Goal: Transaction & Acquisition: Purchase product/service

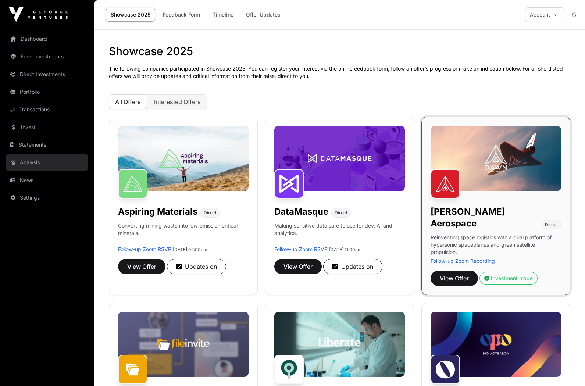
click at [56, 161] on link "Analysis" at bounding box center [47, 163] width 82 height 16
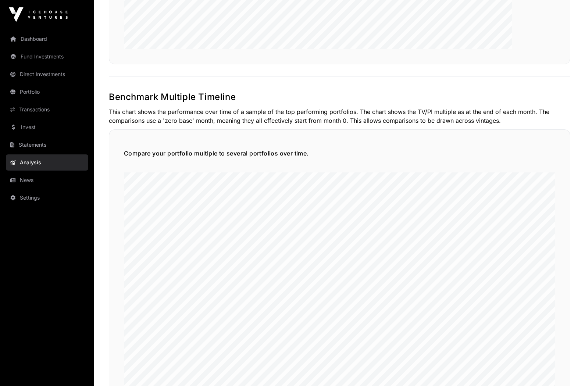
scroll to position [1624, 0]
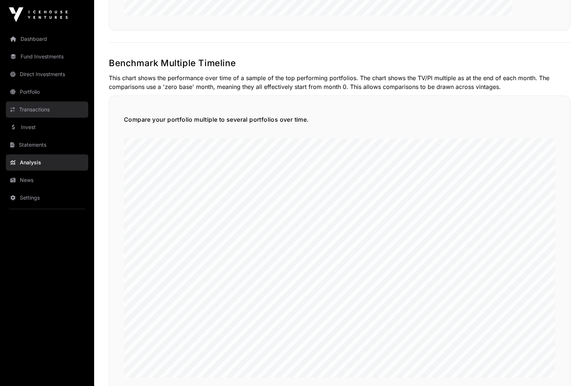
click at [33, 115] on link "Transactions" at bounding box center [47, 110] width 82 height 16
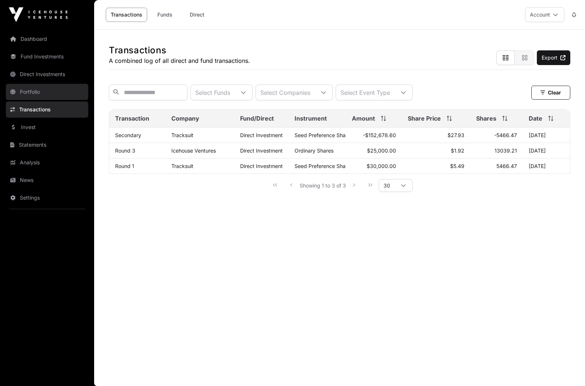
click at [36, 91] on link "Portfolio" at bounding box center [47, 92] width 82 height 16
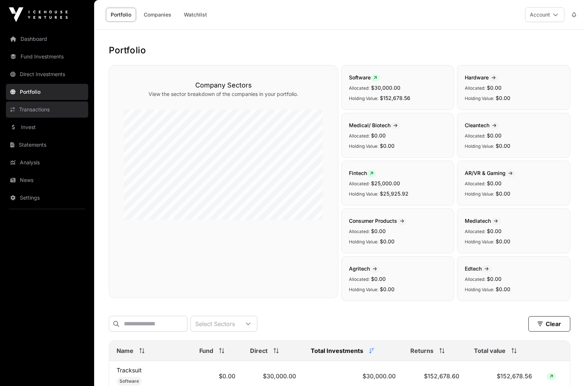
click at [40, 113] on link "Transactions" at bounding box center [47, 110] width 82 height 16
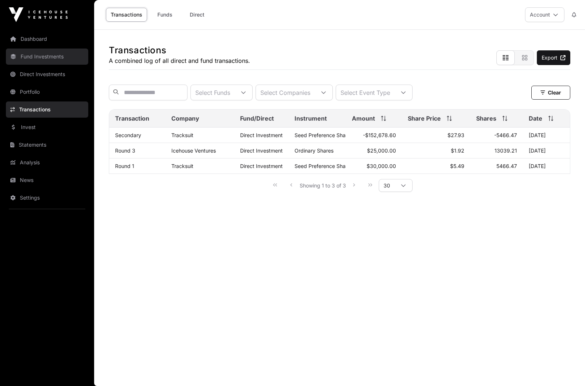
click at [39, 56] on link "Fund Investments" at bounding box center [47, 57] width 82 height 16
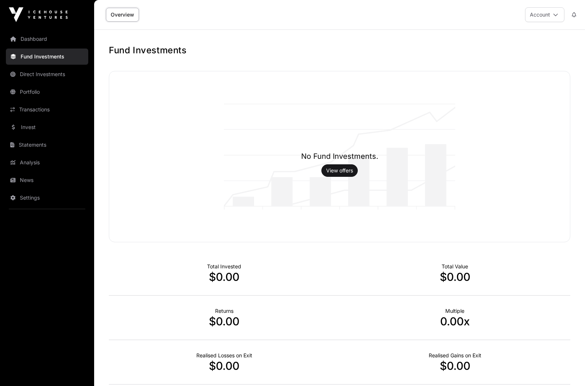
click at [37, 26] on div "Dashboard Fund Investments Direct Investments Portfolio Transactions Invest Sta…" at bounding box center [47, 193] width 94 height 386
click at [37, 42] on link "Dashboard" at bounding box center [47, 39] width 82 height 16
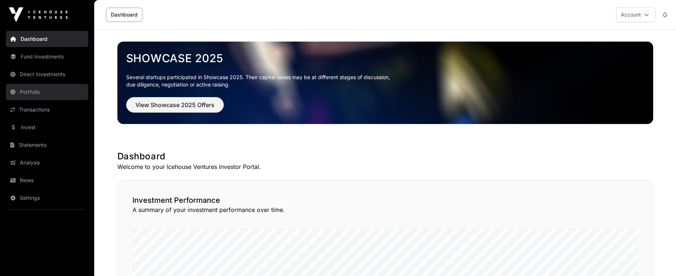
click at [58, 88] on link "Portfolio" at bounding box center [47, 92] width 82 height 16
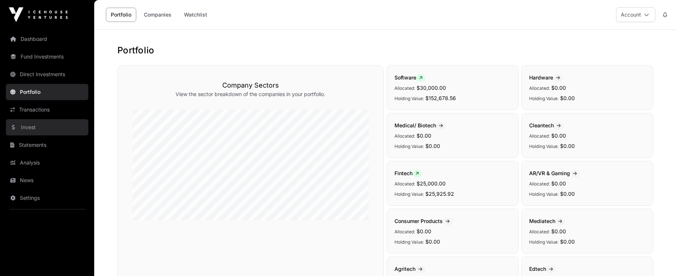
click at [48, 123] on link "Invest" at bounding box center [47, 127] width 82 height 16
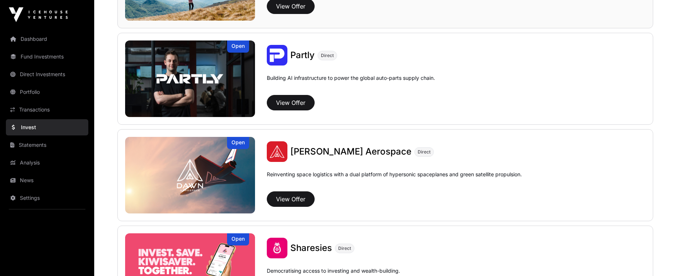
scroll to position [791, 0]
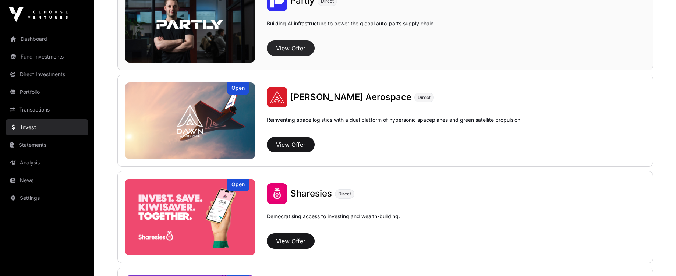
click at [293, 50] on button "View Offer" at bounding box center [291, 47] width 48 height 15
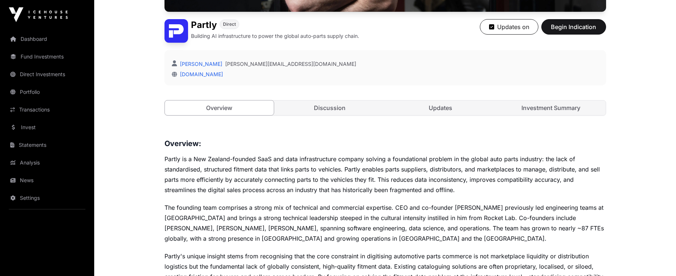
scroll to position [196, 0]
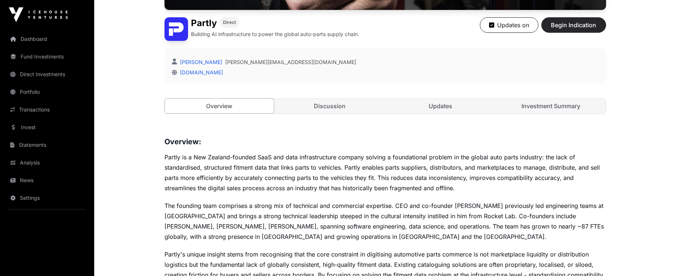
click at [587, 25] on span "Begin Indication" at bounding box center [573, 25] width 46 height 9
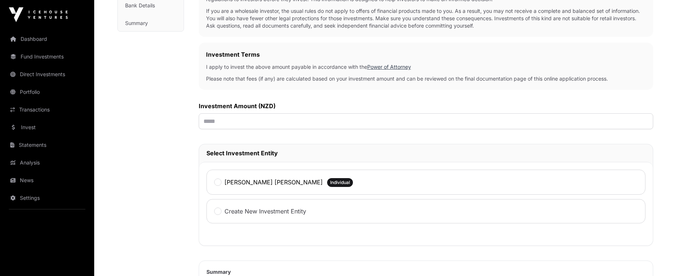
scroll to position [171, 0]
click at [381, 118] on input "text" at bounding box center [426, 121] width 454 height 16
type input "*******"
click at [259, 187] on div "[PERSON_NAME] [PERSON_NAME]" at bounding box center [268, 182] width 109 height 10
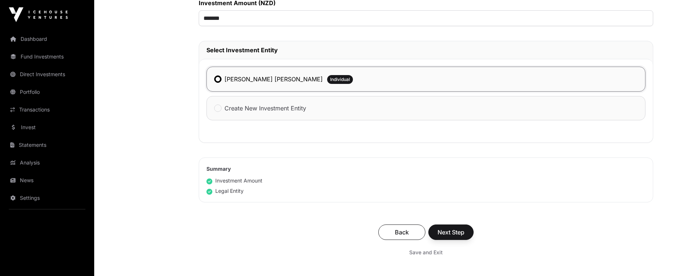
scroll to position [280, 0]
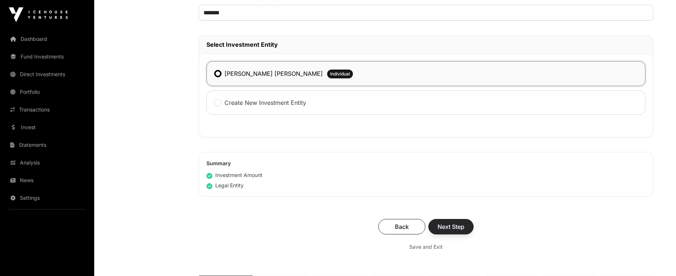
click at [458, 231] on span "Next Step" at bounding box center [451, 226] width 27 height 9
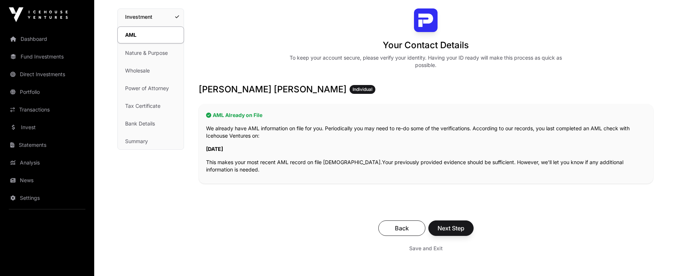
scroll to position [54, 0]
click at [454, 223] on button "Next Step" at bounding box center [450, 227] width 45 height 15
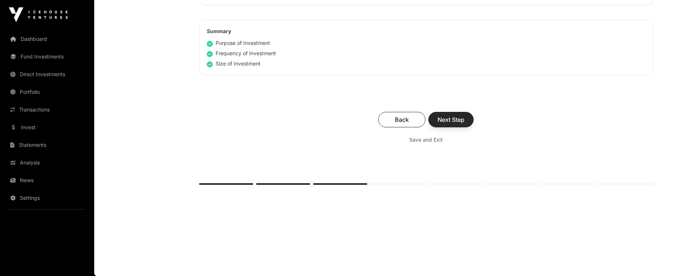
scroll to position [493, 0]
click at [457, 120] on span "Next Step" at bounding box center [451, 119] width 27 height 9
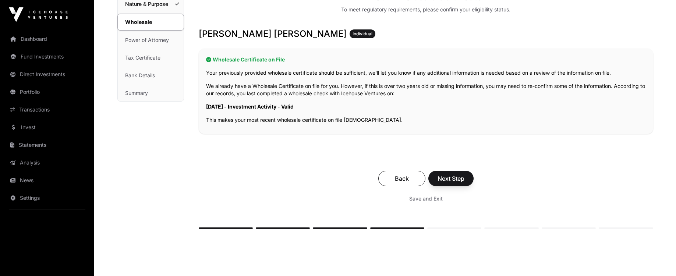
scroll to position [102, 0]
click at [461, 173] on button "Next Step" at bounding box center [450, 178] width 45 height 15
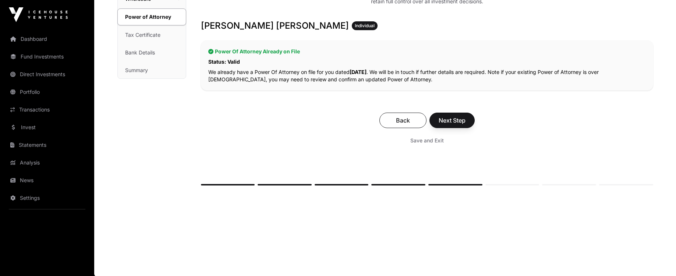
scroll to position [125, 0]
click at [466, 108] on div "Back Next Step Save and Exit" at bounding box center [427, 129] width 452 height 49
click at [464, 118] on span "Next Step" at bounding box center [452, 119] width 27 height 9
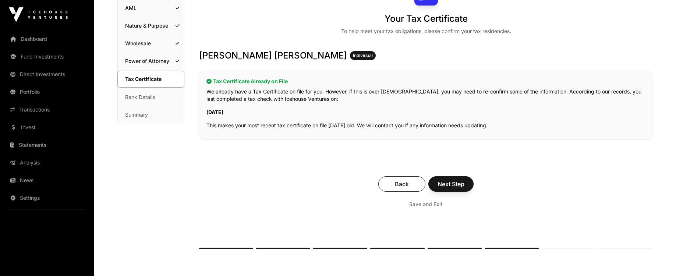
scroll to position [81, 0]
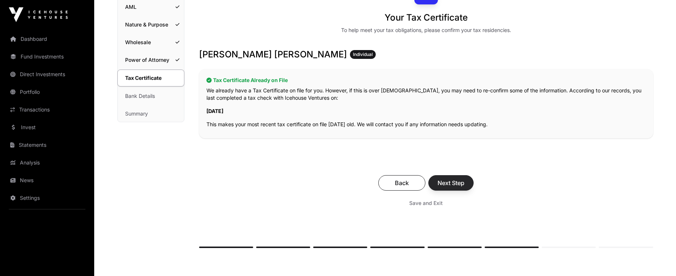
click at [463, 179] on span "Next Step" at bounding box center [451, 182] width 27 height 9
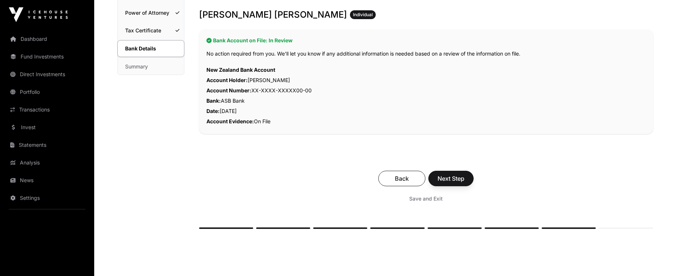
scroll to position [134, 0]
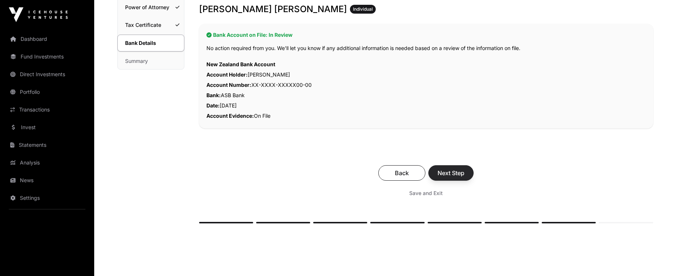
click at [464, 175] on span "Next Step" at bounding box center [451, 173] width 27 height 9
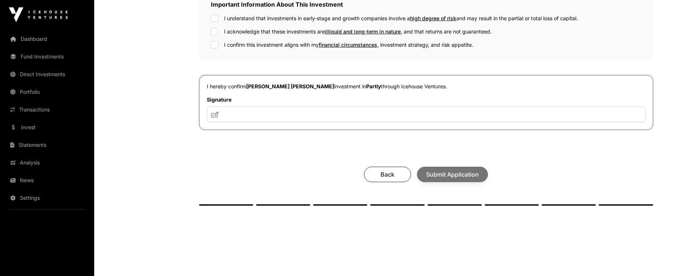
scroll to position [256, 0]
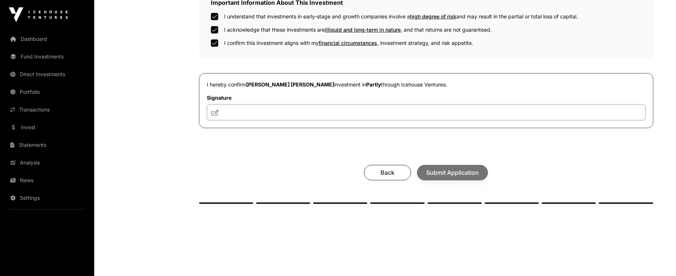
click at [368, 117] on input "text" at bounding box center [426, 113] width 439 height 16
type input "**********"
click at [465, 176] on span "Submit Application" at bounding box center [452, 172] width 53 height 9
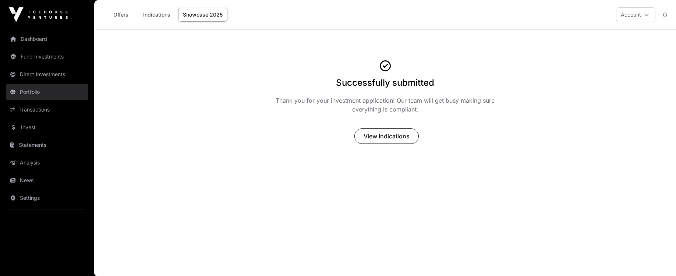
click at [52, 89] on link "Portfolio" at bounding box center [47, 92] width 82 height 16
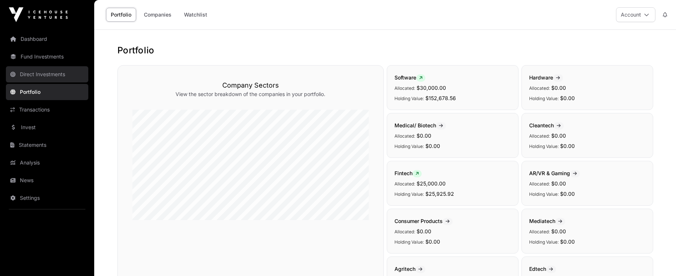
click at [45, 75] on link "Direct Investments" at bounding box center [47, 74] width 82 height 16
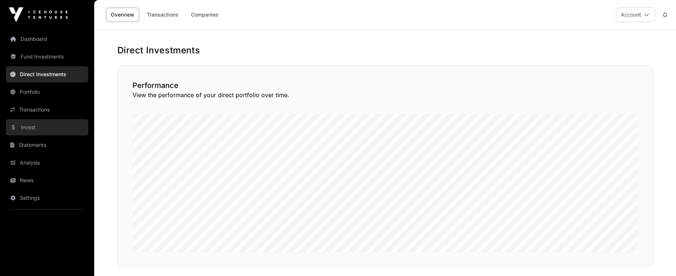
click at [35, 130] on link "Invest" at bounding box center [47, 127] width 82 height 16
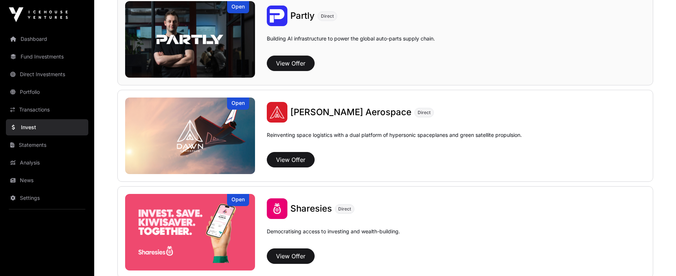
scroll to position [779, 0]
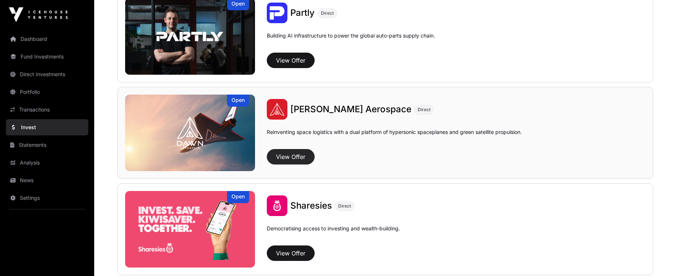
click at [299, 155] on button "View Offer" at bounding box center [291, 156] width 48 height 15
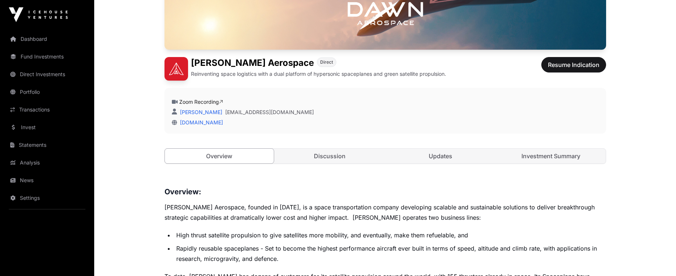
scroll to position [157, 0]
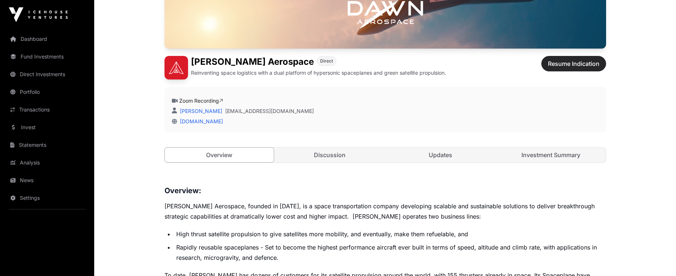
click at [570, 66] on span "Resume Indication" at bounding box center [574, 63] width 52 height 9
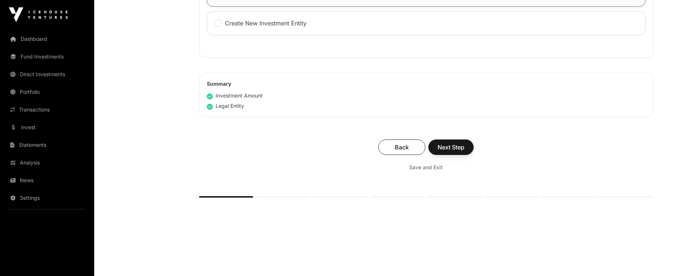
scroll to position [369, 0]
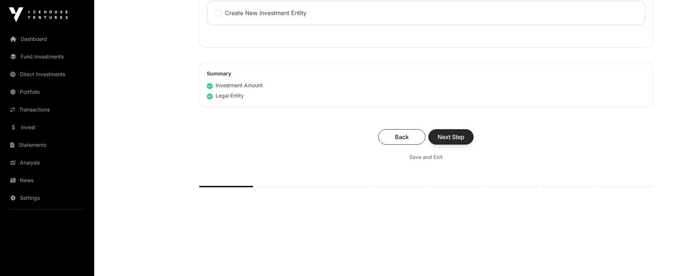
click at [464, 141] on span "Next Step" at bounding box center [451, 136] width 27 height 9
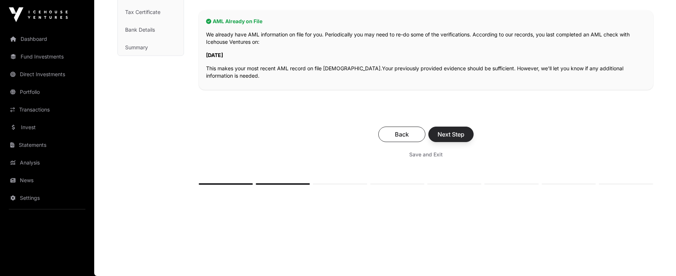
scroll to position [148, 0]
click at [463, 129] on button "Next Step" at bounding box center [450, 134] width 45 height 15
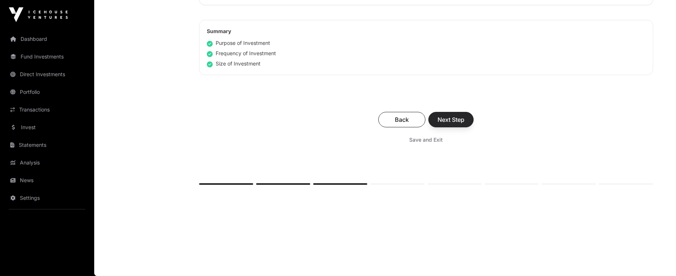
click at [465, 114] on button "Next Step" at bounding box center [450, 119] width 45 height 15
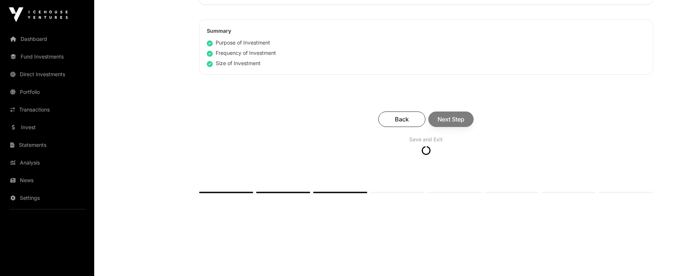
scroll to position [493, 0]
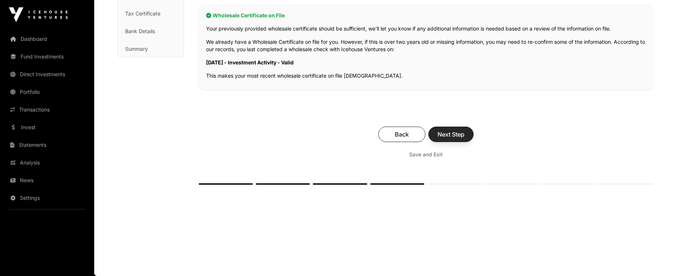
scroll to position [146, 0]
click at [467, 132] on button "Next Step" at bounding box center [450, 134] width 45 height 15
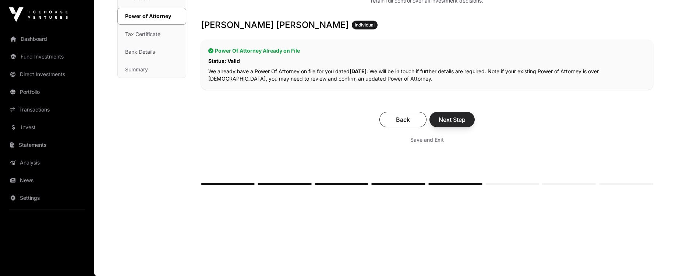
scroll to position [125, 0]
click at [458, 113] on button "Next Step" at bounding box center [451, 119] width 45 height 15
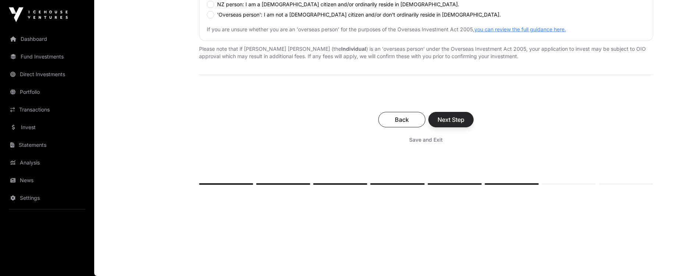
click at [458, 114] on button "Next Step" at bounding box center [450, 119] width 45 height 15
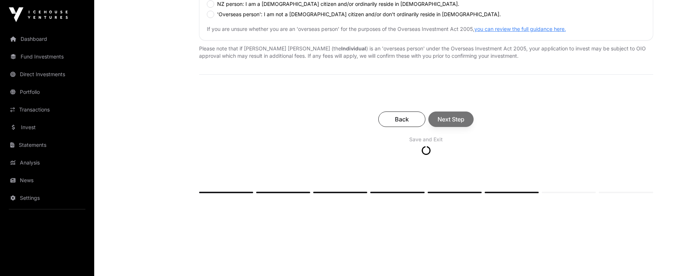
scroll to position [296, 0]
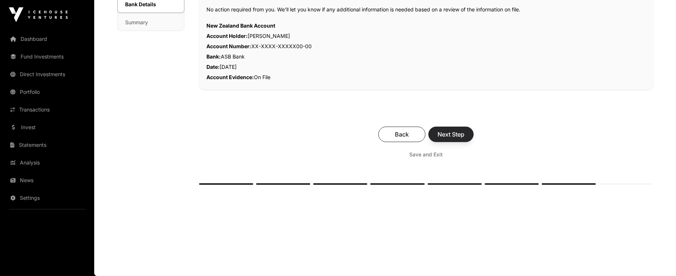
click at [460, 130] on span "Next Step" at bounding box center [451, 134] width 27 height 9
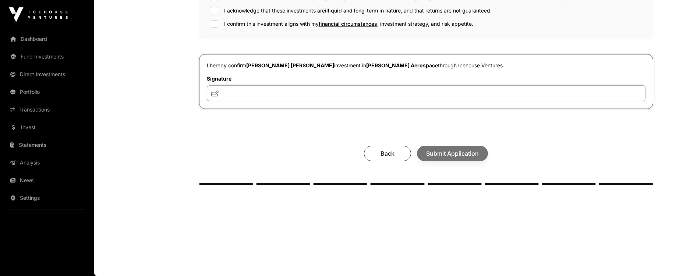
click at [327, 96] on input "text" at bounding box center [426, 93] width 439 height 16
type input "**********"
click at [213, 27] on div "Important Information About This Investment I understand that investments in ea…" at bounding box center [426, 3] width 454 height 72
click at [446, 76] on label "Signature" at bounding box center [426, 78] width 439 height 7
click at [440, 83] on div "**********" at bounding box center [426, 88] width 439 height 26
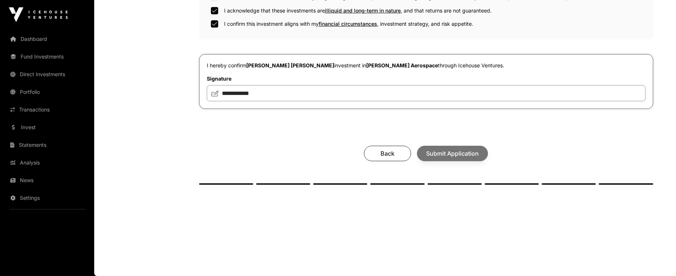
click at [430, 95] on input "**********" at bounding box center [426, 93] width 439 height 16
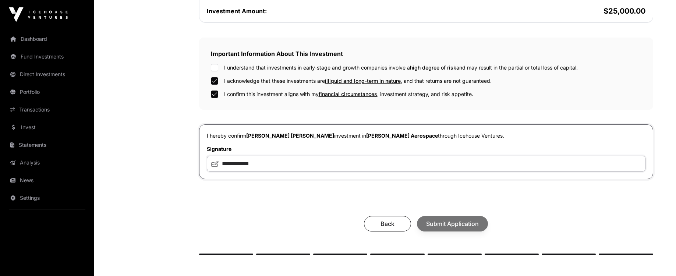
scroll to position [205, 0]
click at [219, 67] on div "I understand that investments in early-stage and growth companies involve a hig…" at bounding box center [426, 66] width 431 height 7
click at [467, 222] on span "Submit Application" at bounding box center [452, 223] width 53 height 9
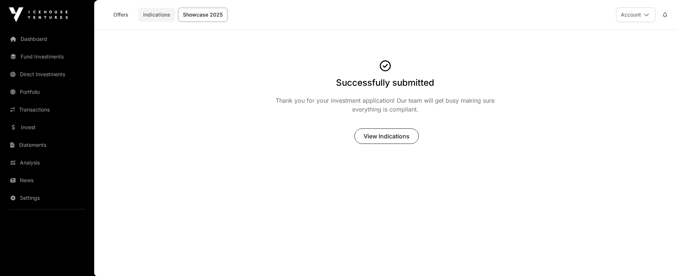
click at [151, 20] on link "Indications" at bounding box center [156, 15] width 37 height 14
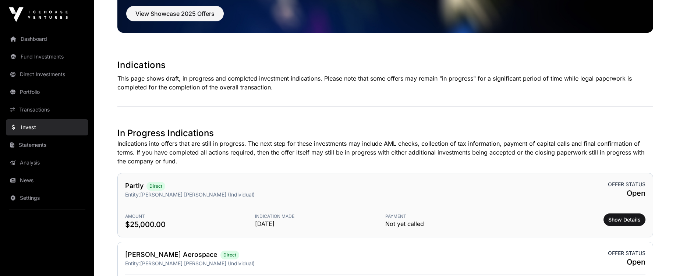
scroll to position [80, 0]
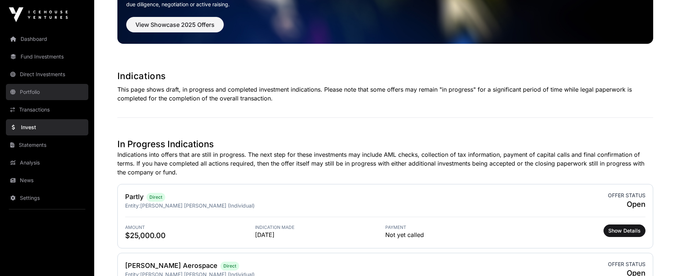
click at [43, 94] on link "Portfolio" at bounding box center [47, 92] width 82 height 16
